Goal: Transaction & Acquisition: Purchase product/service

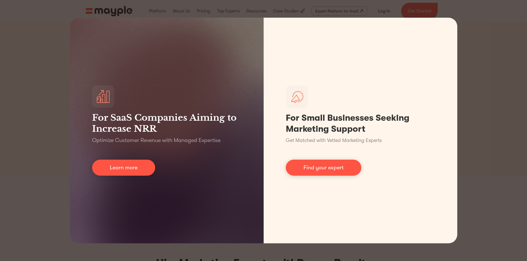
click at [41, 79] on div "For SaaS Companies Aiming to Increase NRR Optimize Customer Revenue with Manage…" at bounding box center [263, 130] width 527 height 261
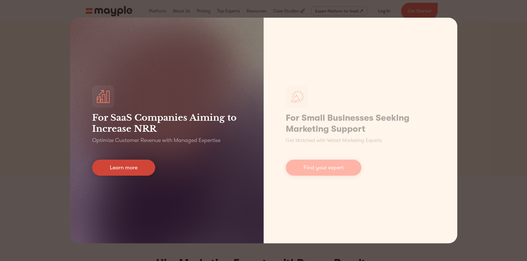
click at [139, 167] on link "Learn more" at bounding box center [123, 168] width 63 height 16
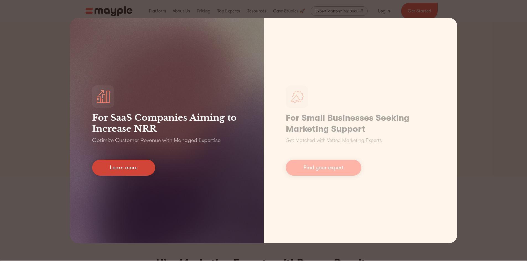
click at [129, 171] on link "Learn more" at bounding box center [123, 168] width 63 height 16
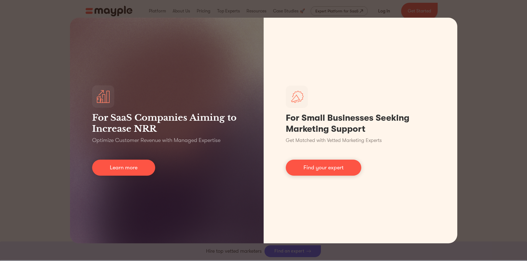
click at [495, 185] on div "For SaaS Companies Aiming to Increase NRR Optimize Customer Revenue with Manage…" at bounding box center [263, 130] width 527 height 261
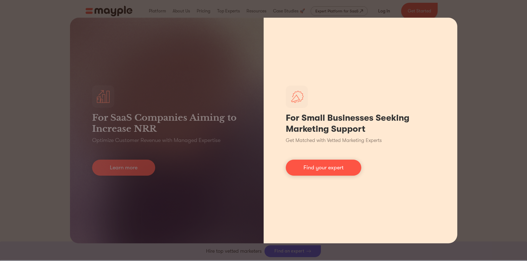
scroll to position [166, 0]
click at [450, 22] on div "For Small Businesses Seeking Marketing Support Get Matched with Vetted Marketin…" at bounding box center [361, 131] width 194 height 226
click at [443, 25] on div "For Small Businesses Seeking Marketing Support Get Matched with Vetted Marketin…" at bounding box center [361, 131] width 194 height 226
click at [449, 25] on div "For Small Businesses Seeking Marketing Support Get Matched with Vetted Marketin…" at bounding box center [361, 131] width 194 height 226
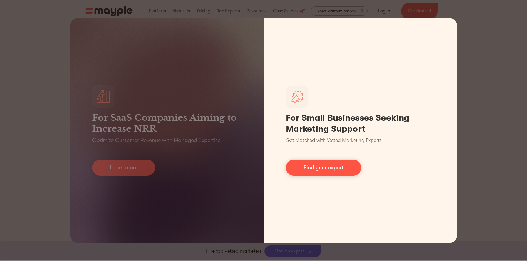
click at [258, 36] on div "For SaaS Companies Aiming to Increase NRR Optimize Customer Revenue with Manage…" at bounding box center [167, 131] width 194 height 226
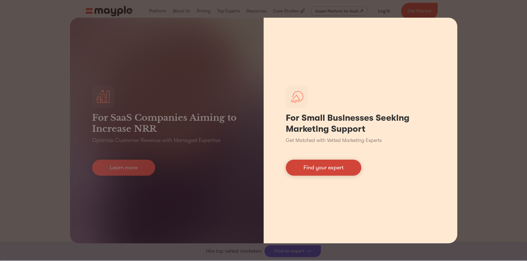
click at [351, 172] on link "Find your expert" at bounding box center [324, 168] width 76 height 16
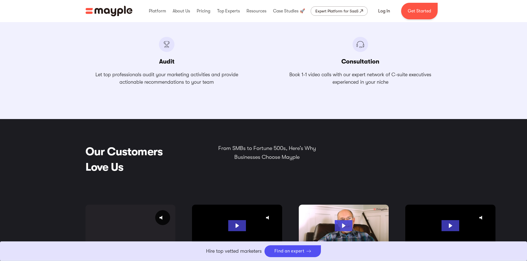
scroll to position [858, 0]
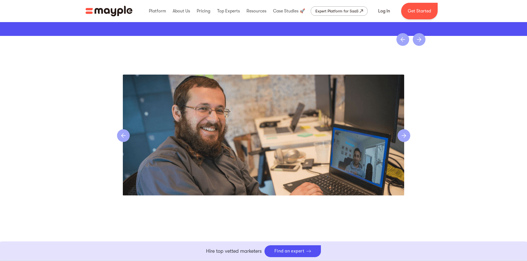
scroll to position [1081, 0]
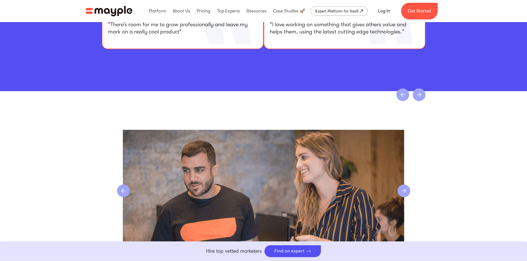
click at [494, 185] on div "Slide 4 of 4." at bounding box center [263, 184] width 527 height 186
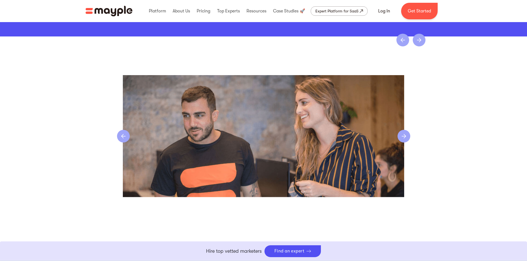
scroll to position [1136, 0]
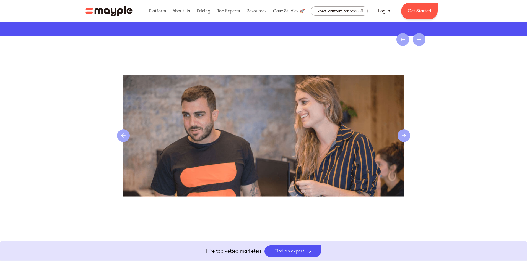
click at [407, 145] on div "4 of 4" at bounding box center [263, 136] width 293 height 122
click at [407, 137] on div "next slide" at bounding box center [404, 135] width 13 height 13
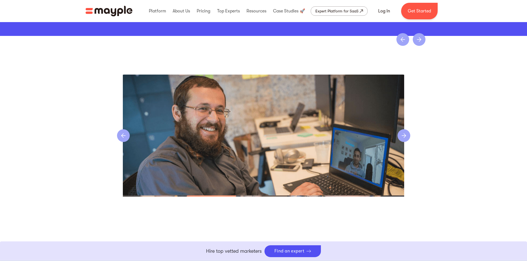
click at [407, 137] on div "next slide" at bounding box center [404, 135] width 13 height 13
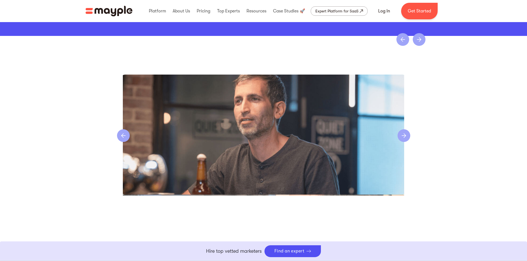
click at [407, 137] on div "next slide" at bounding box center [404, 135] width 13 height 13
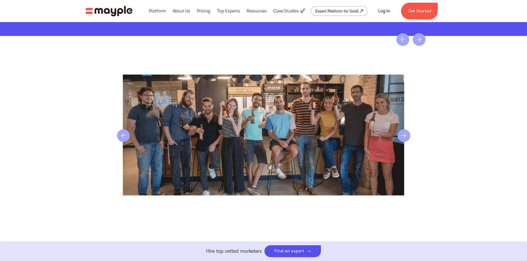
click at [407, 137] on div "next slide" at bounding box center [404, 135] width 13 height 13
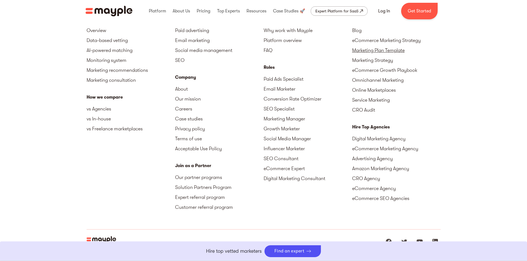
scroll to position [1385, 0]
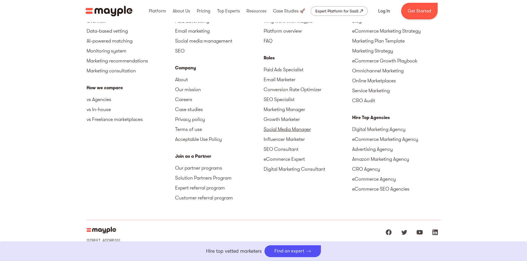
click at [291, 126] on link "Social Media Manager" at bounding box center [308, 129] width 89 height 10
click at [281, 131] on link "Social Media Manager" at bounding box center [308, 129] width 89 height 10
click at [279, 64] on div "Roles Paid Ads Specialist Email Marketer Conversion Rate Optimizer SEO Speciali…" at bounding box center [308, 115] width 89 height 120
click at [277, 70] on link "Paid Ads Specialist" at bounding box center [308, 70] width 89 height 10
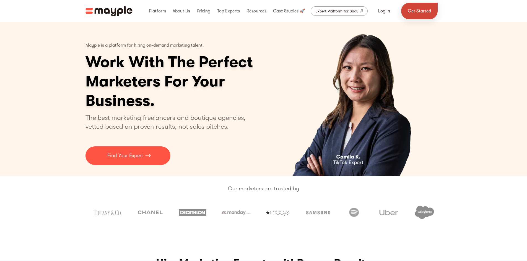
click at [414, 10] on link "Get Started" at bounding box center [419, 11] width 37 height 17
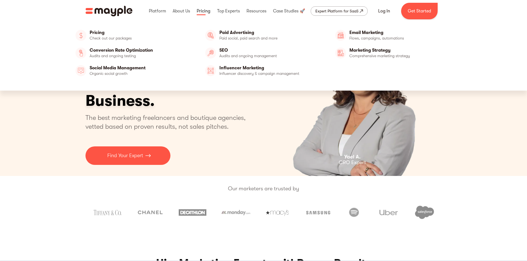
click at [203, 12] on link at bounding box center [203, 11] width 16 height 18
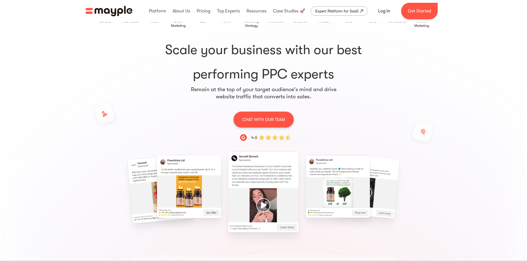
scroll to position [83, 0]
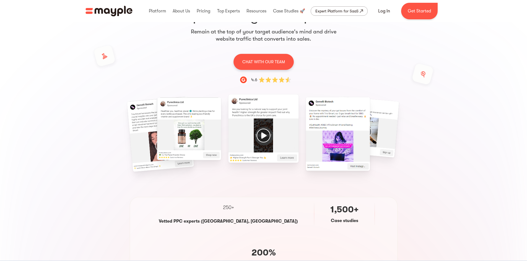
click at [274, 82] on img at bounding box center [274, 80] width 33 height 7
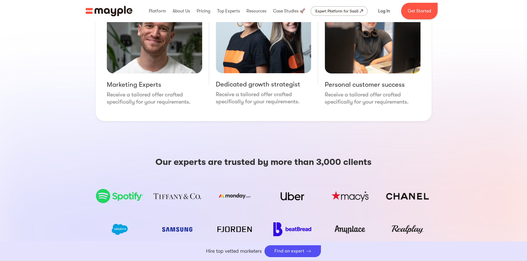
scroll to position [830, 0]
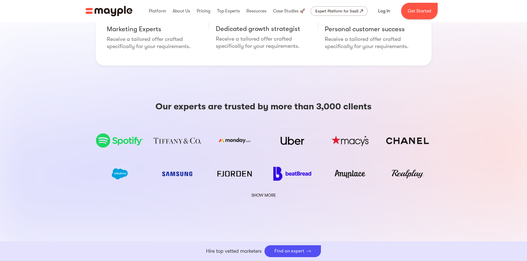
click at [277, 192] on link "SHOW MORE" at bounding box center [263, 195] width 31 height 7
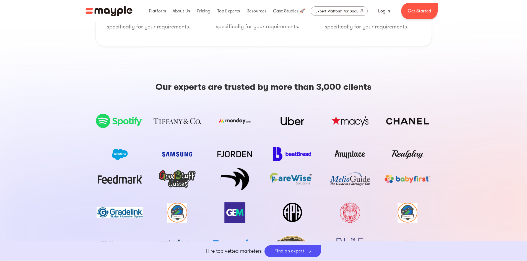
scroll to position [913, 0]
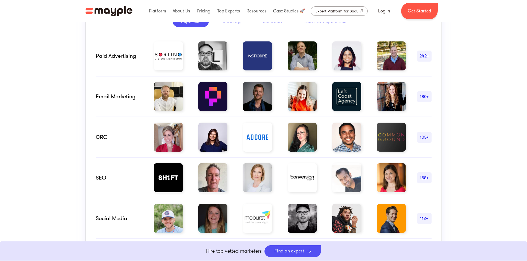
scroll to position [387, 0]
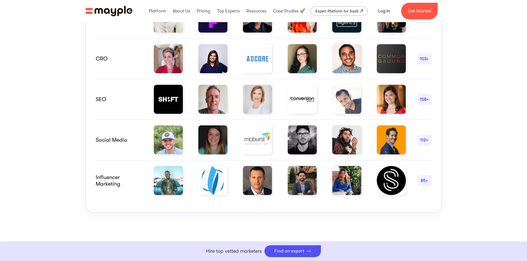
click at [428, 140] on div "112+" at bounding box center [424, 140] width 14 height 7
